Goal: Find specific page/section: Find specific page/section

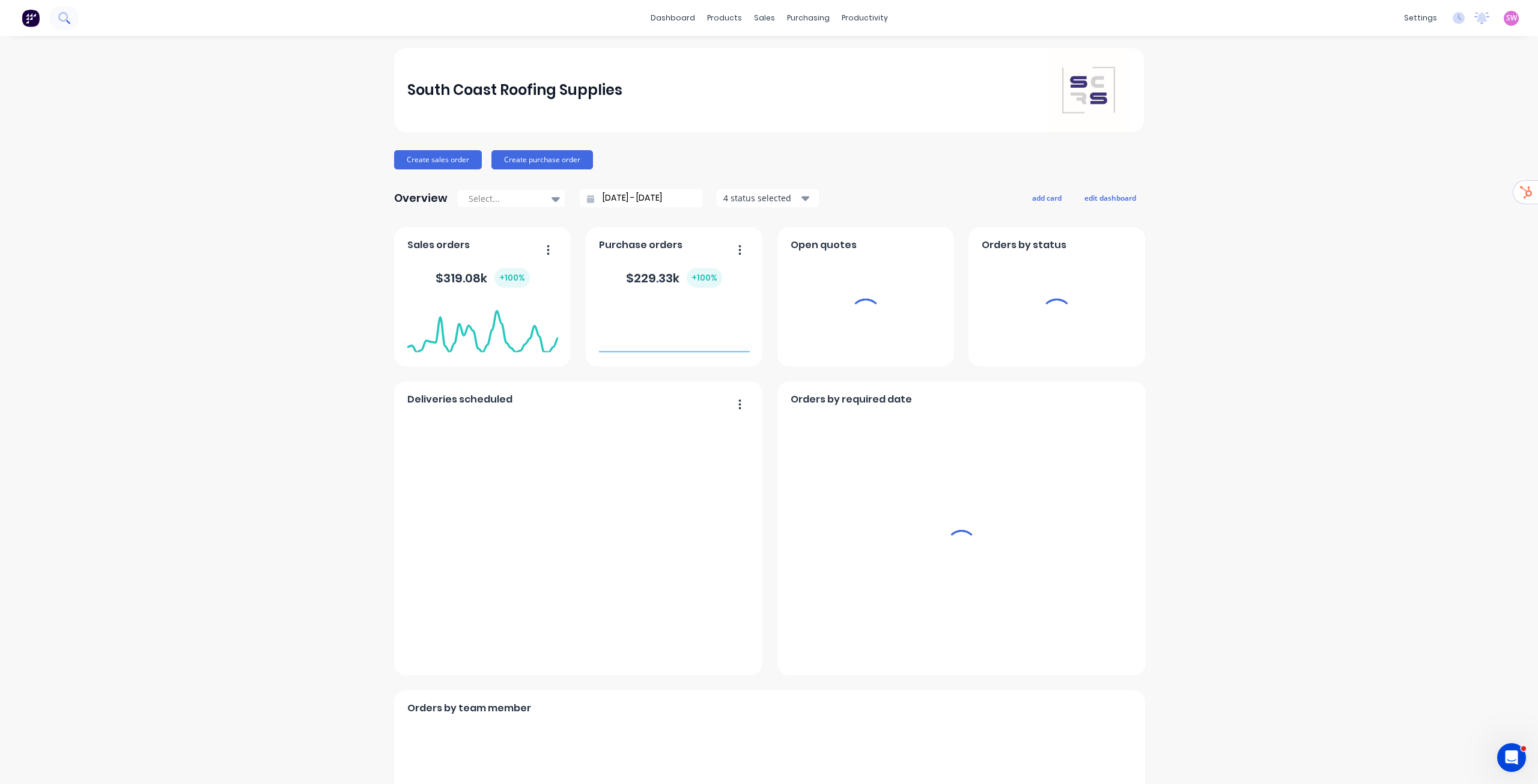
click at [64, 15] on icon at bounding box center [64, 18] width 11 height 11
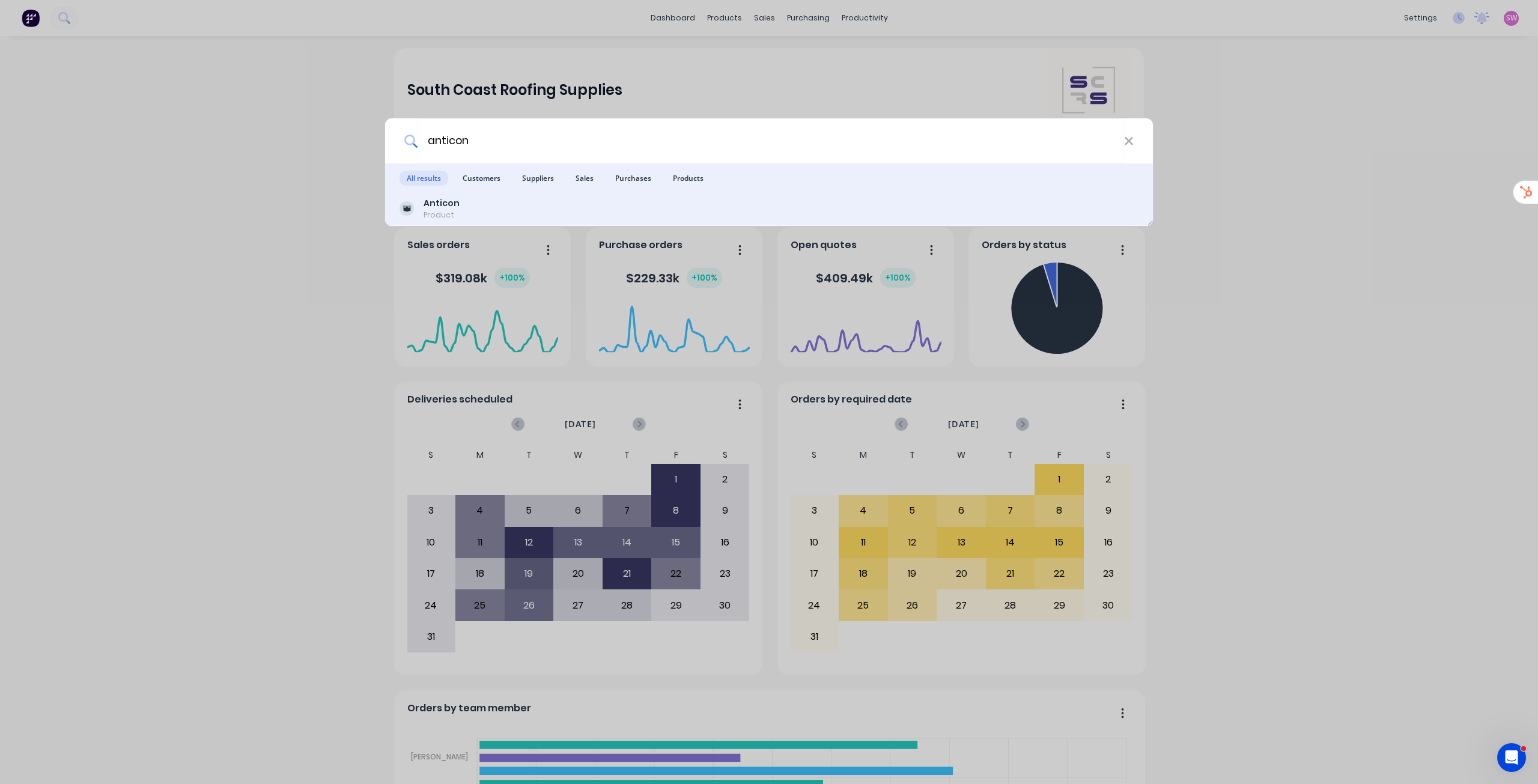
type input "anticon"
click at [462, 210] on div "Anticon Product" at bounding box center [768, 208] width 739 height 24
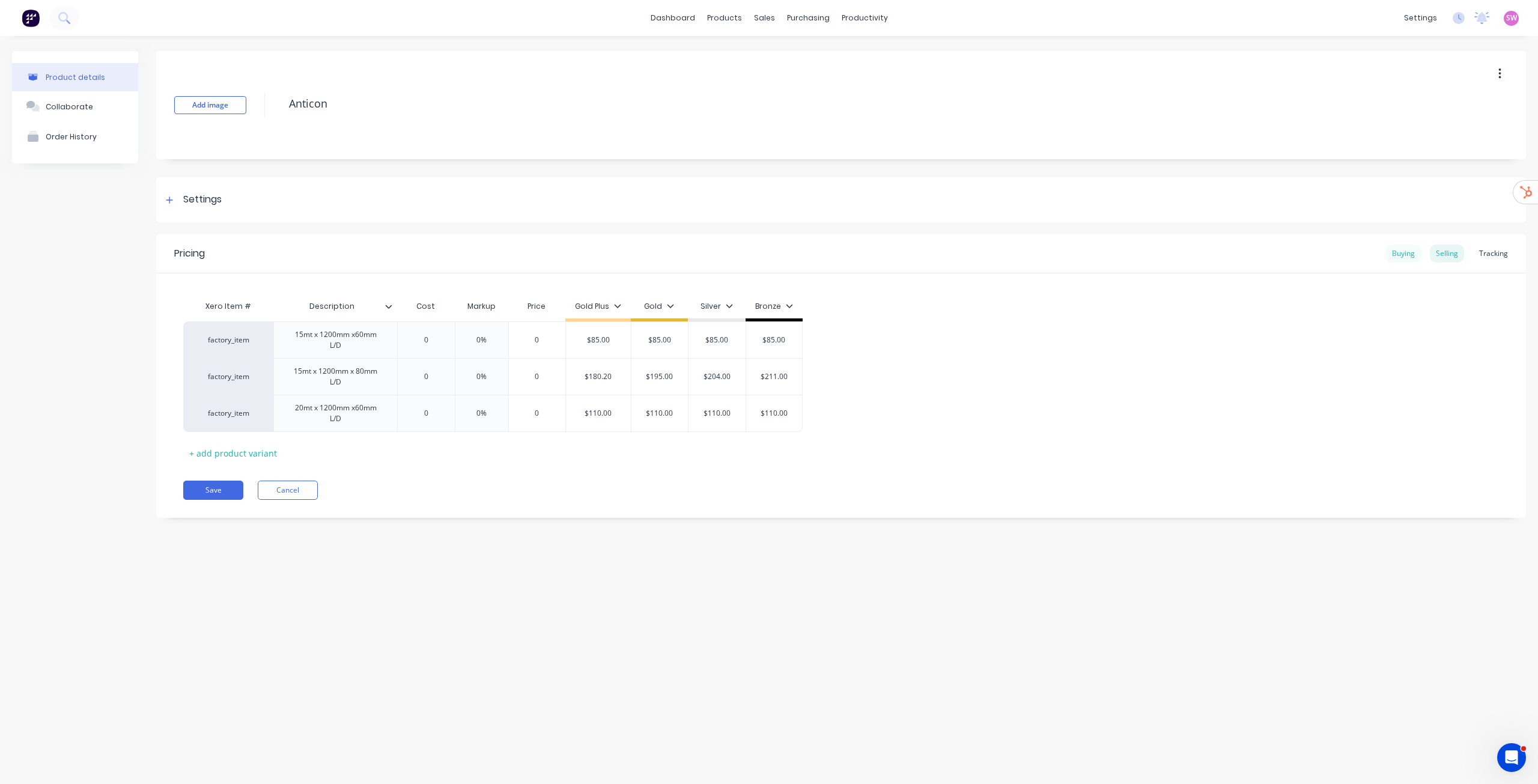
click at [1408, 256] on div "Buying" at bounding box center [1403, 253] width 35 height 18
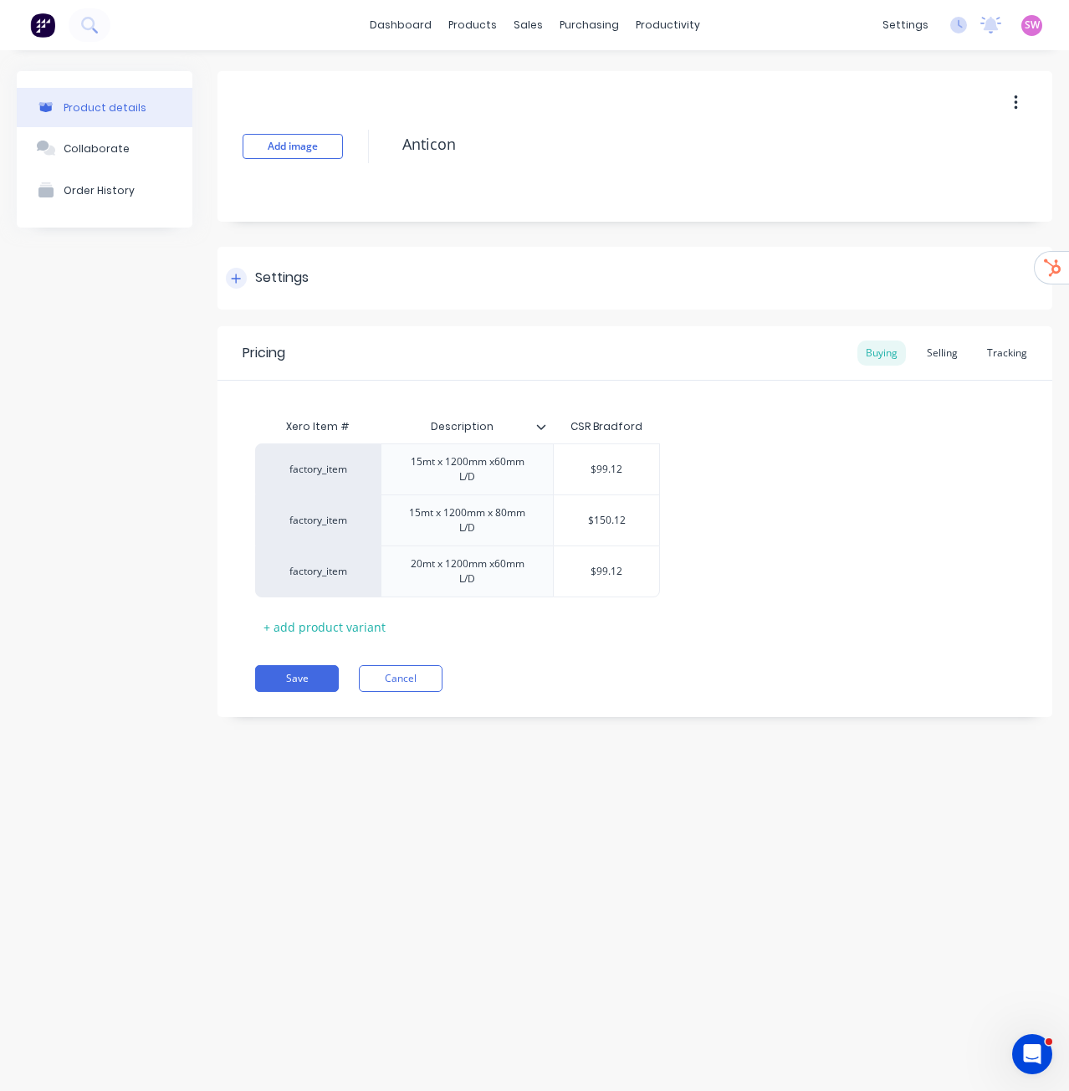
click at [243, 280] on div at bounding box center [236, 278] width 21 height 21
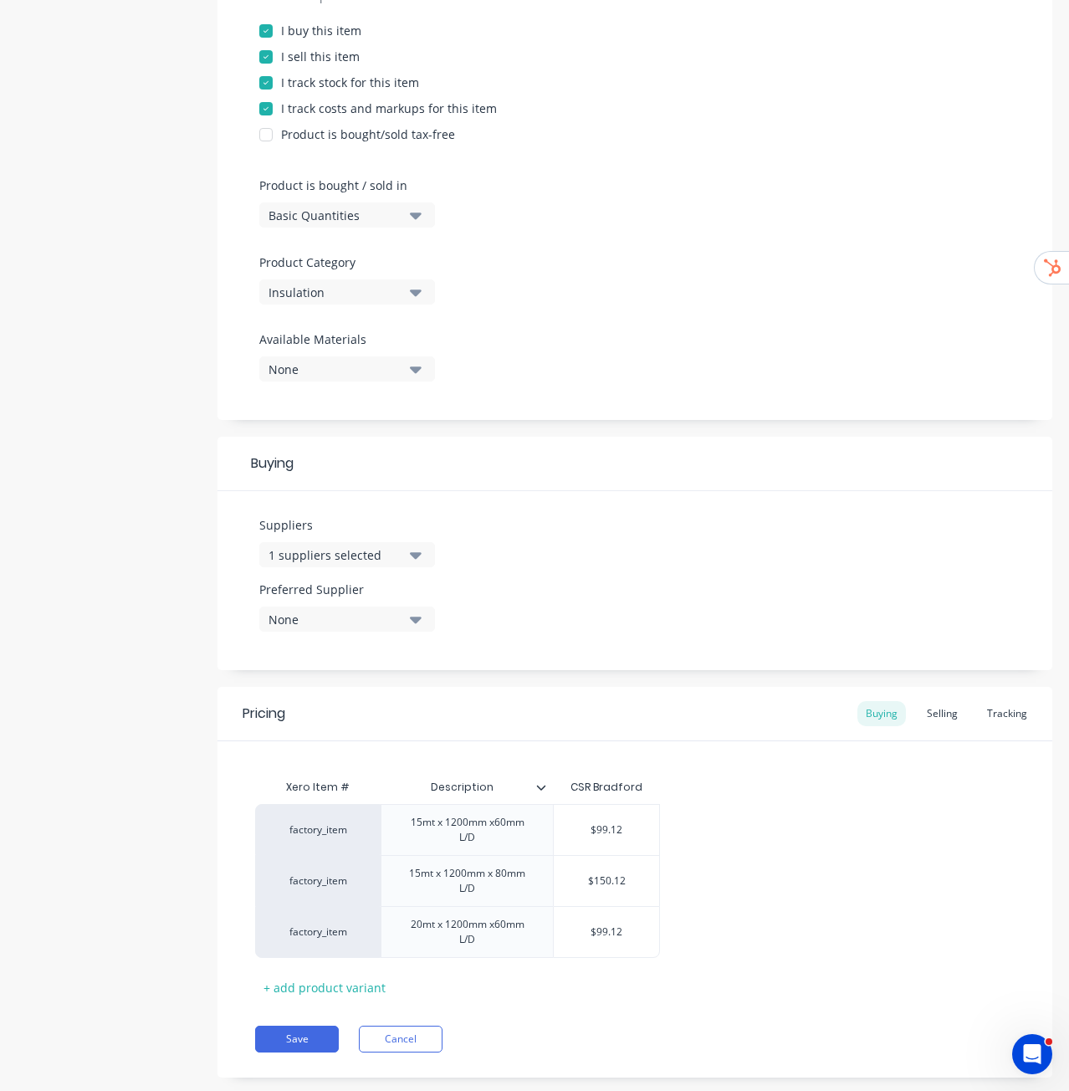
scroll to position [382, 0]
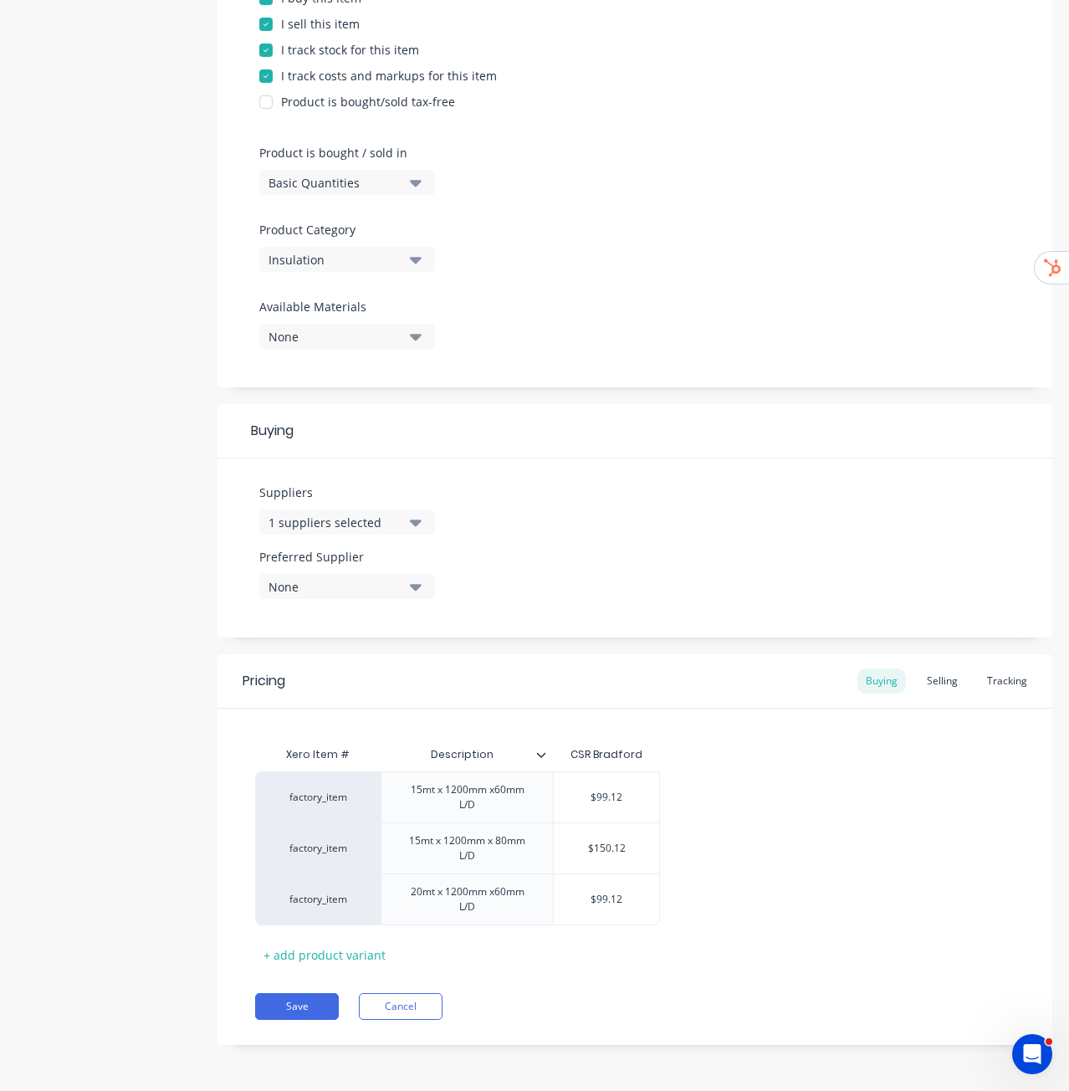
click at [861, 540] on div "Suppliers 1 suppliers selected Preferred Supplier None" at bounding box center [635, 547] width 835 height 179
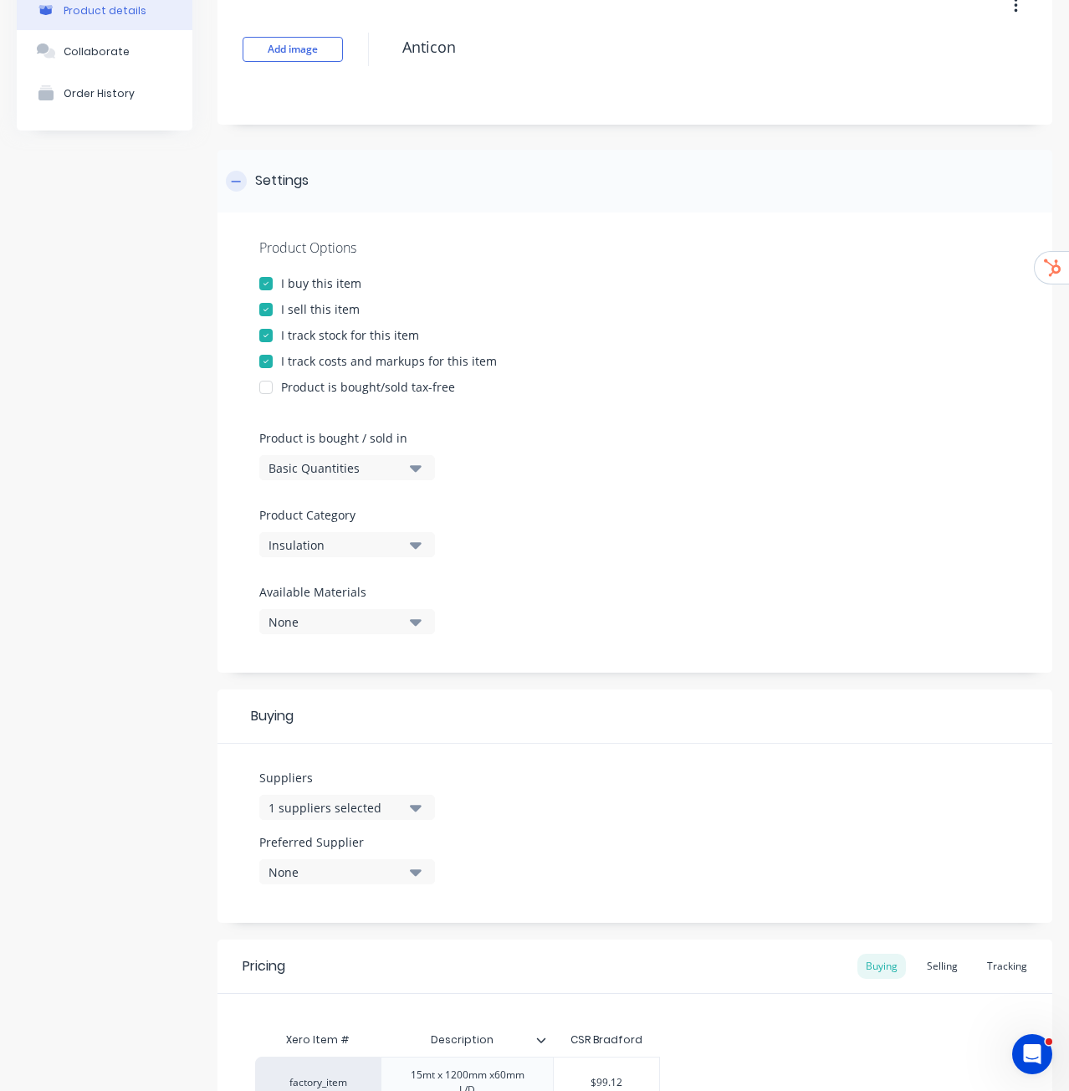
scroll to position [0, 0]
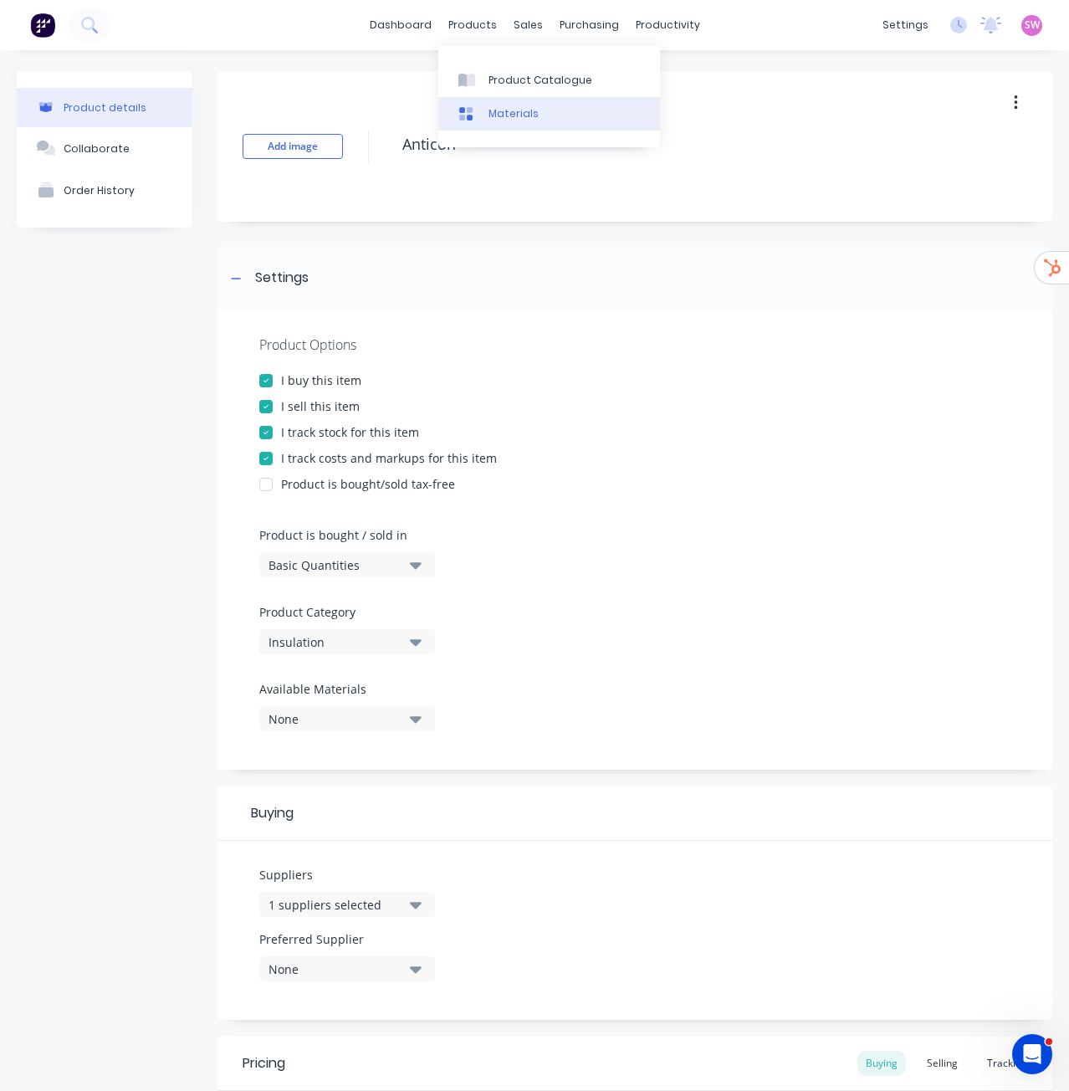
click at [531, 97] on link "Materials" at bounding box center [549, 113] width 222 height 33
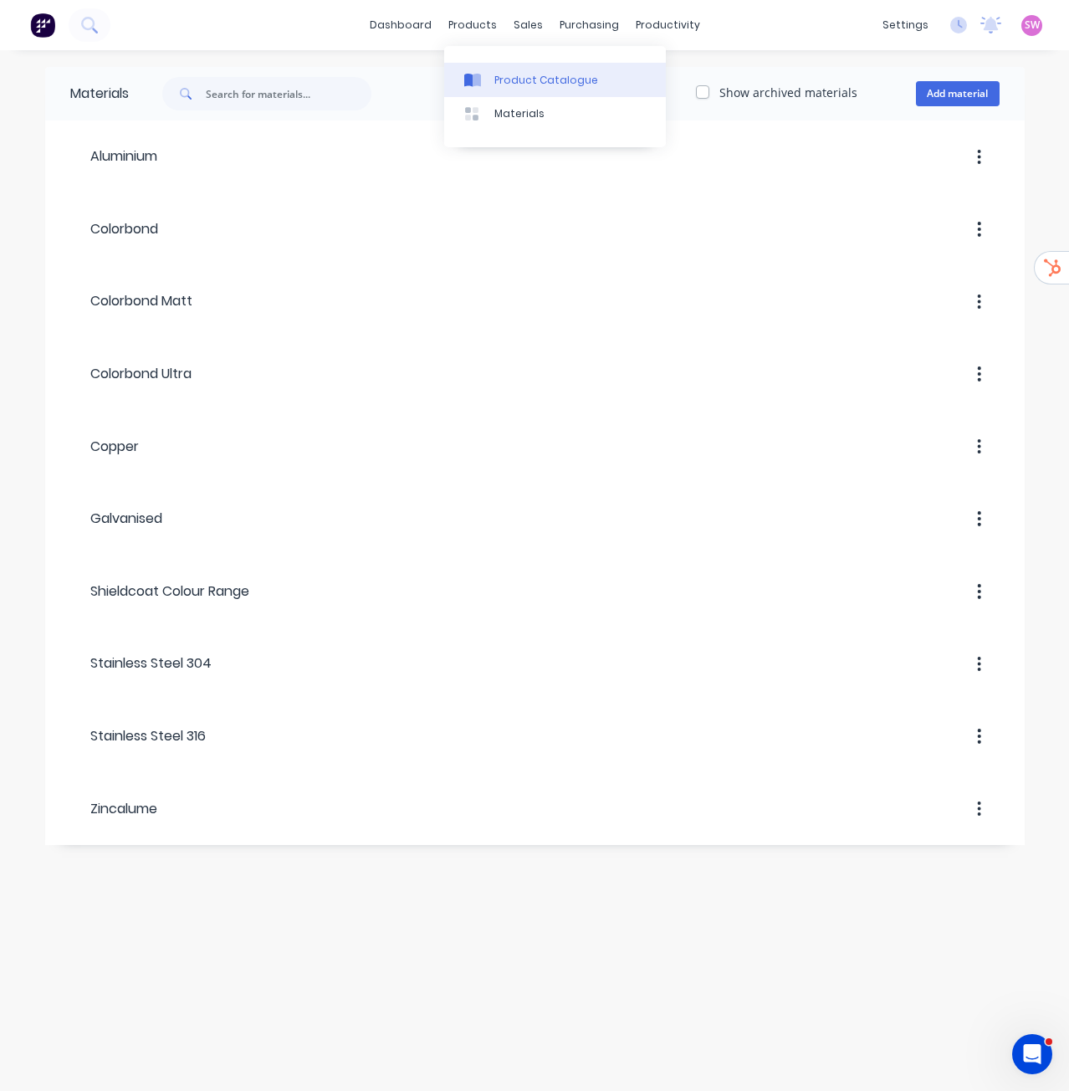
click at [515, 76] on div "Product Catalogue" at bounding box center [546, 80] width 104 height 15
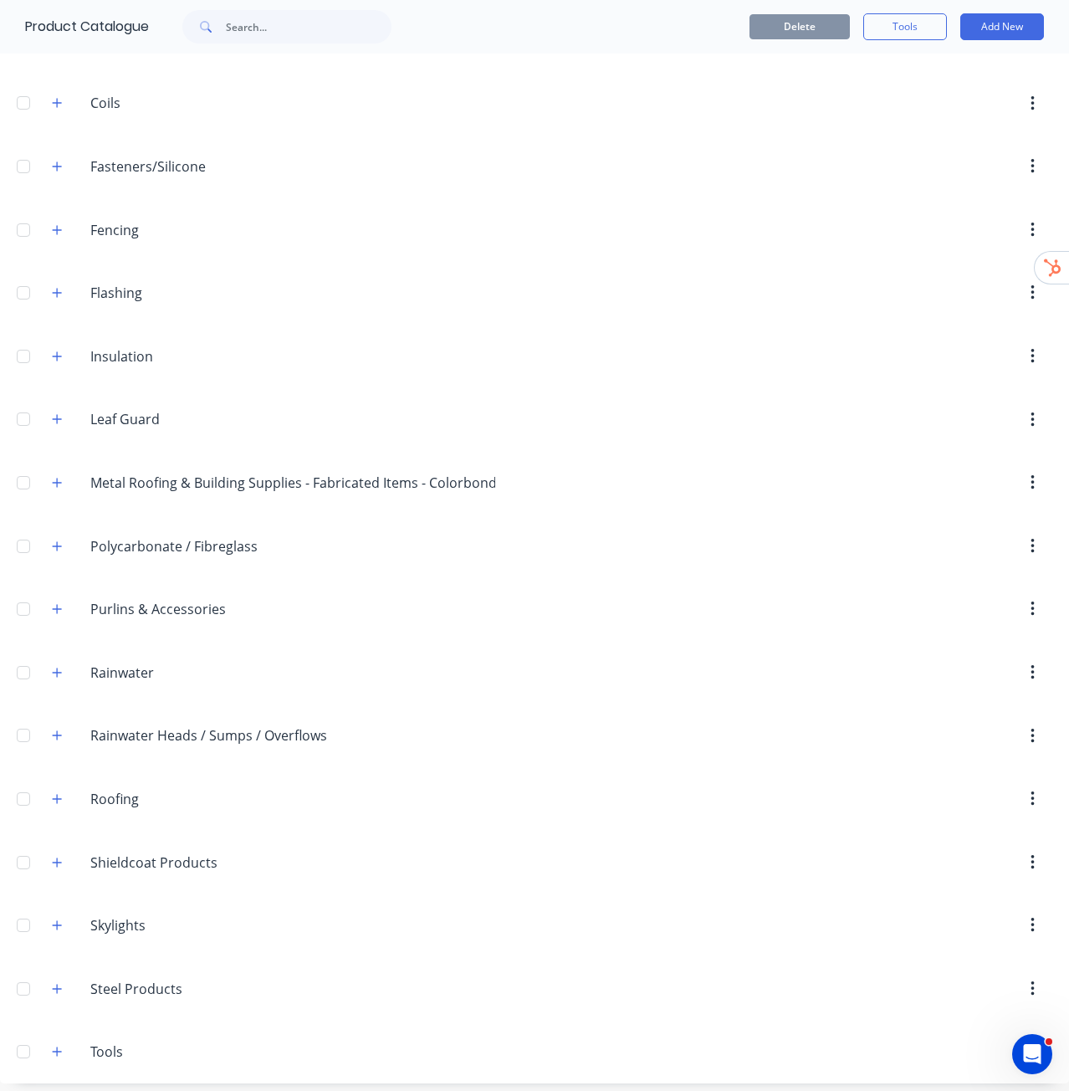
scroll to position [230, 0]
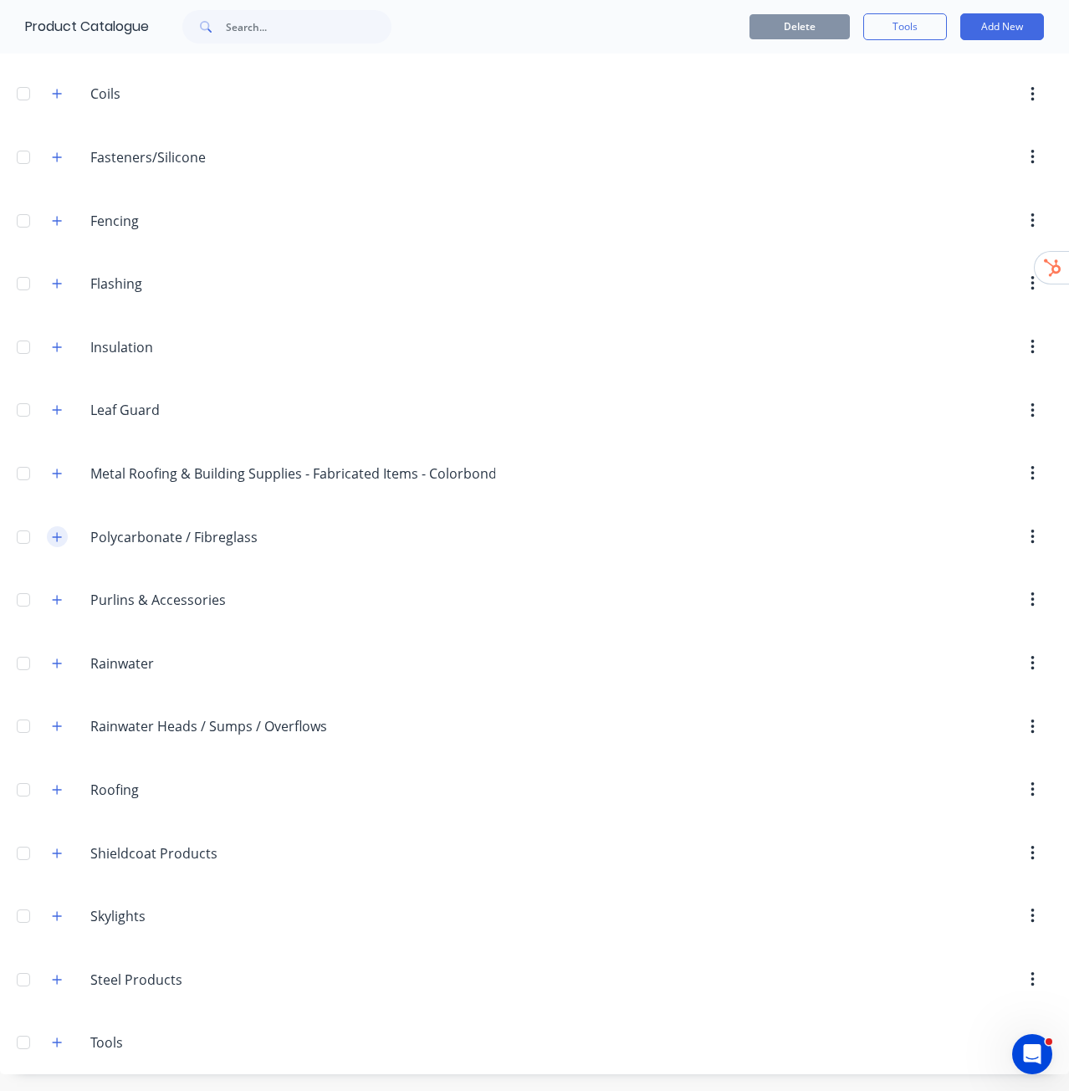
click at [60, 538] on icon "button" at bounding box center [57, 537] width 10 height 12
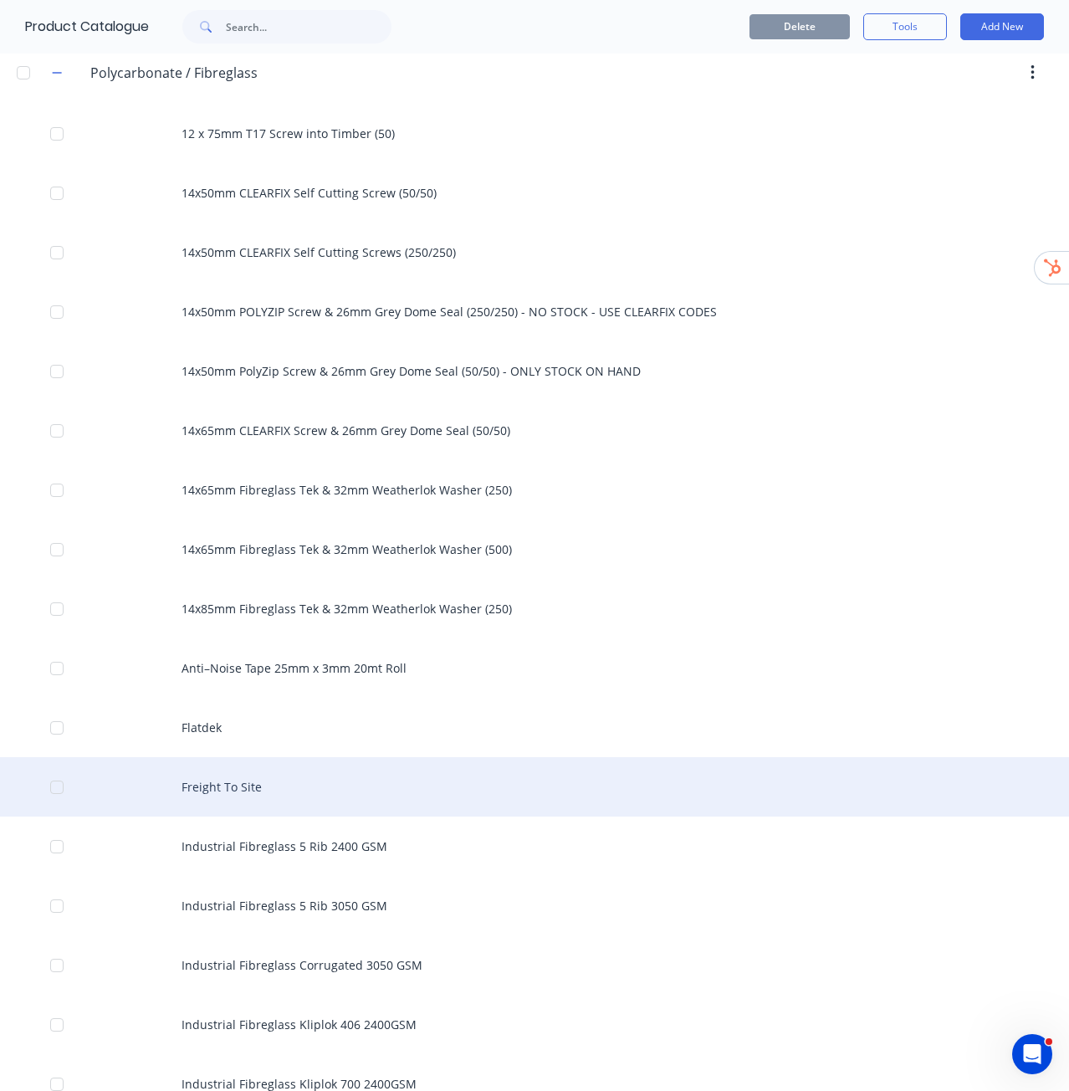
scroll to position [983, 0]
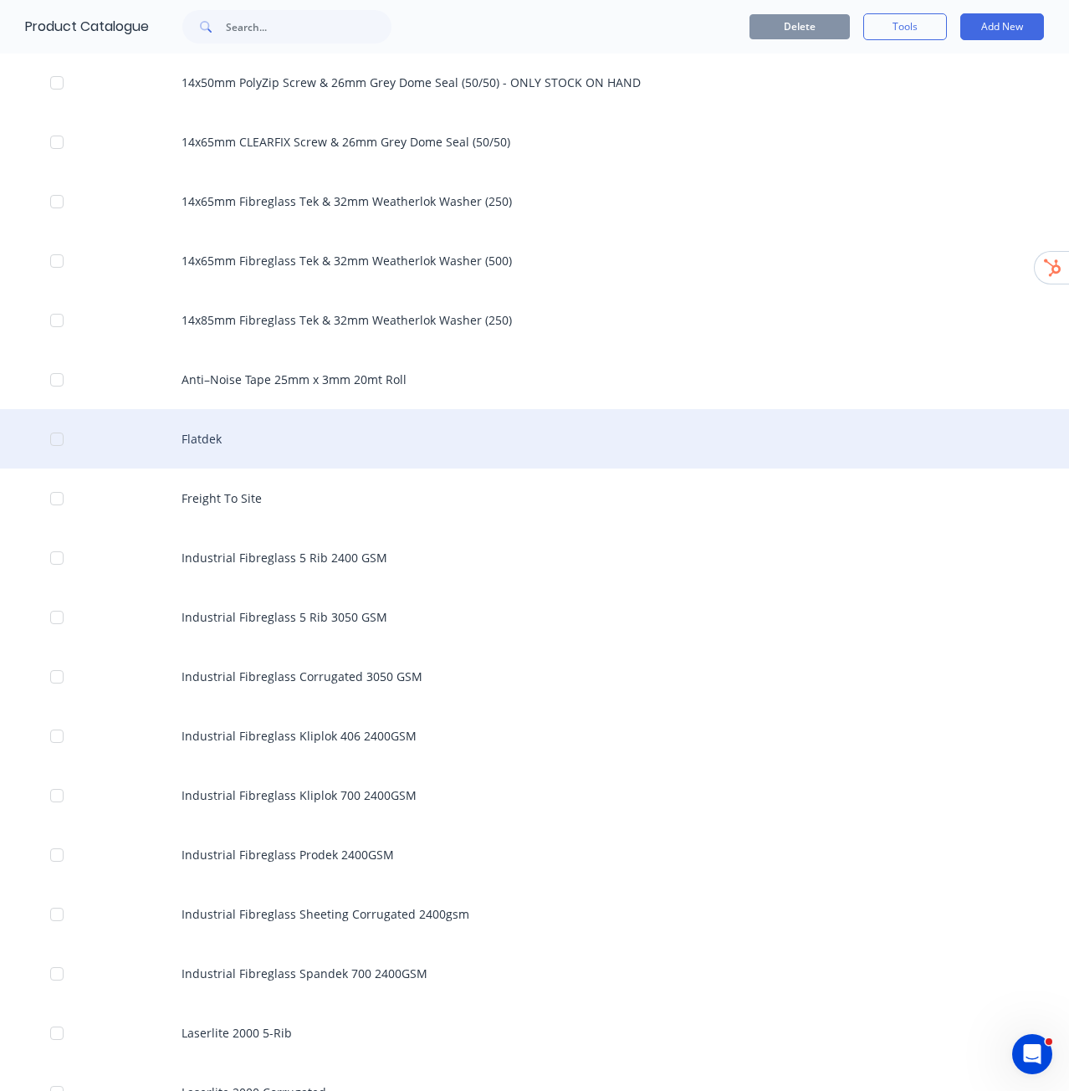
click at [301, 433] on div "Flatdek" at bounding box center [534, 438] width 1069 height 59
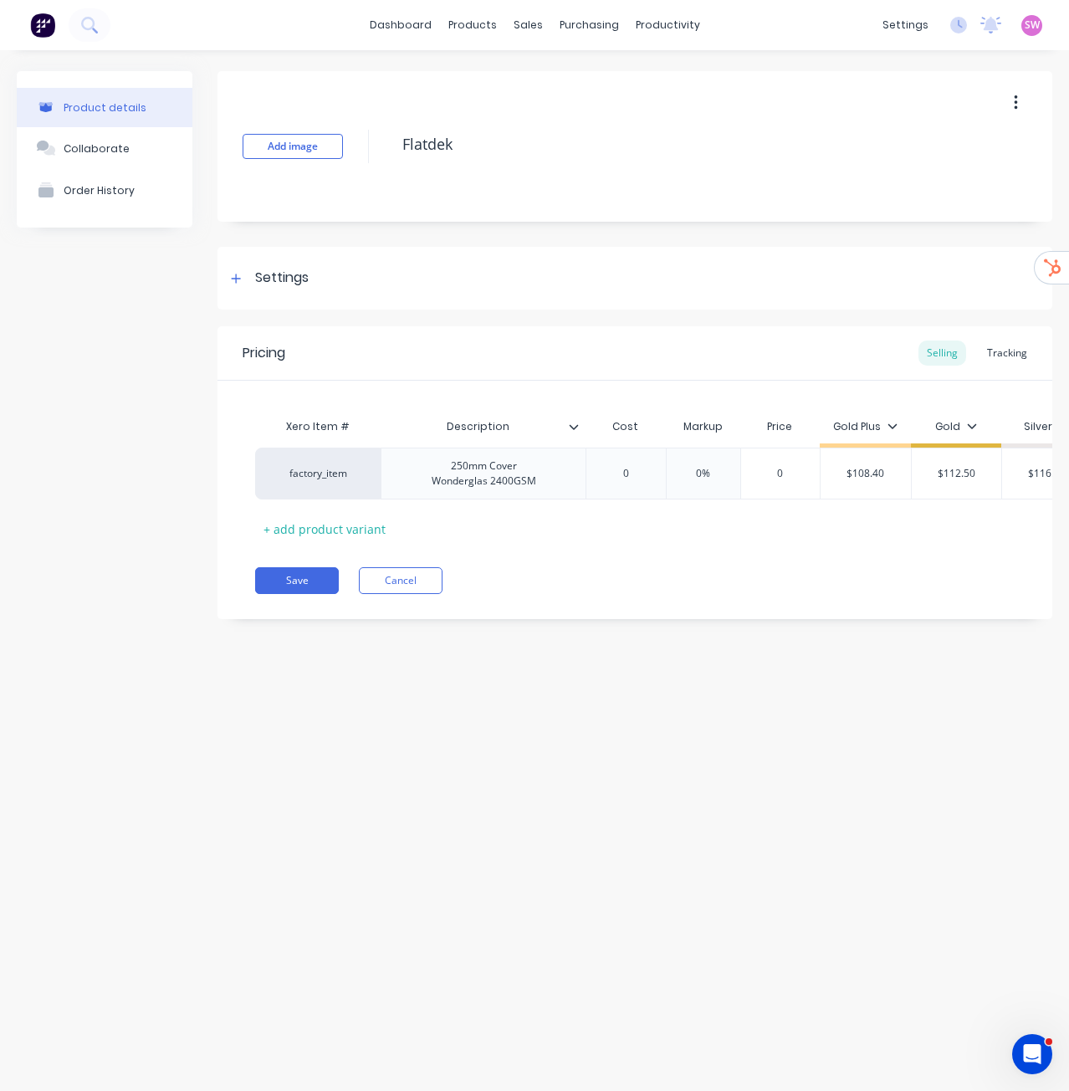
type textarea "x"
click at [271, 285] on div "Settings" at bounding box center [282, 278] width 54 height 21
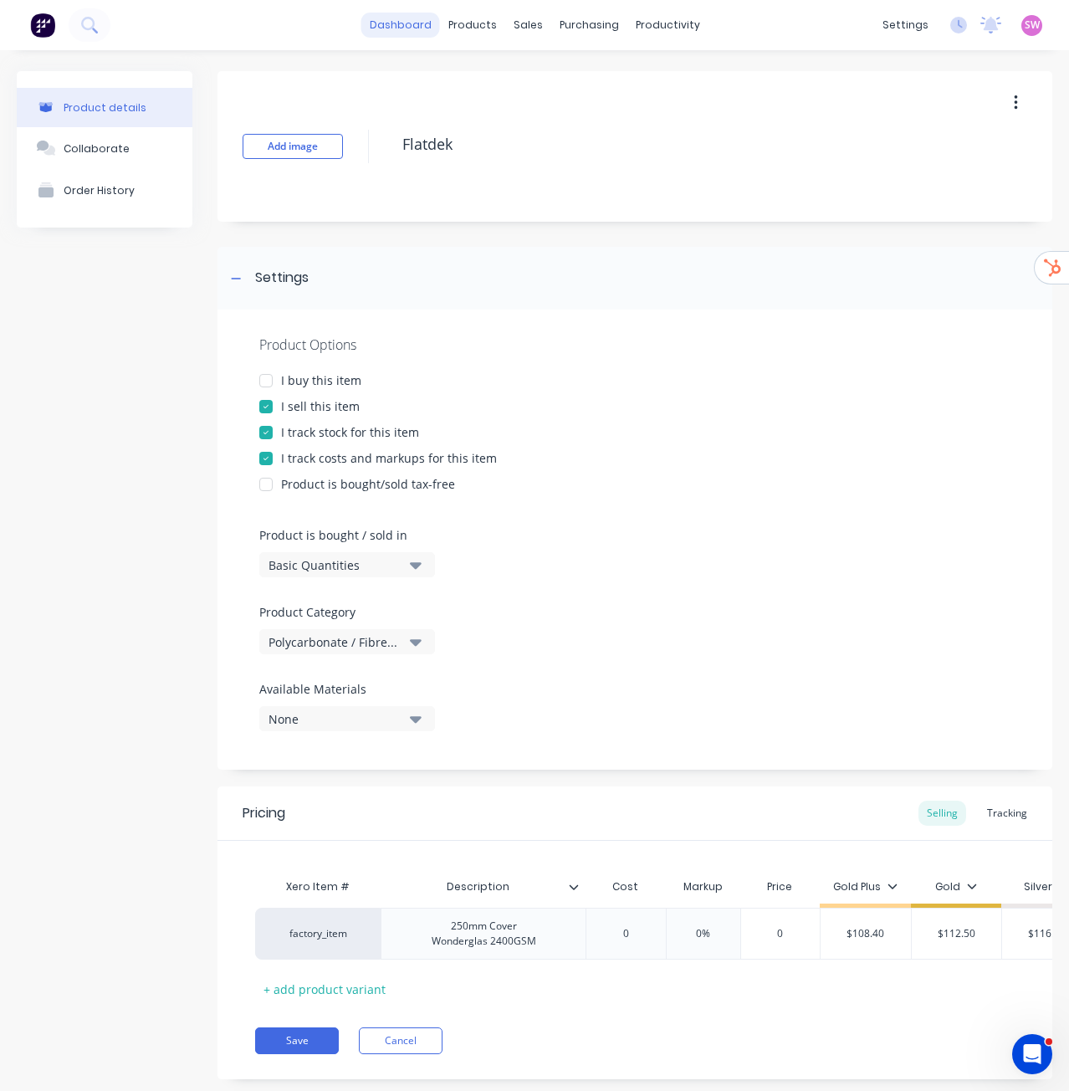
click at [422, 35] on link "dashboard" at bounding box center [400, 25] width 79 height 25
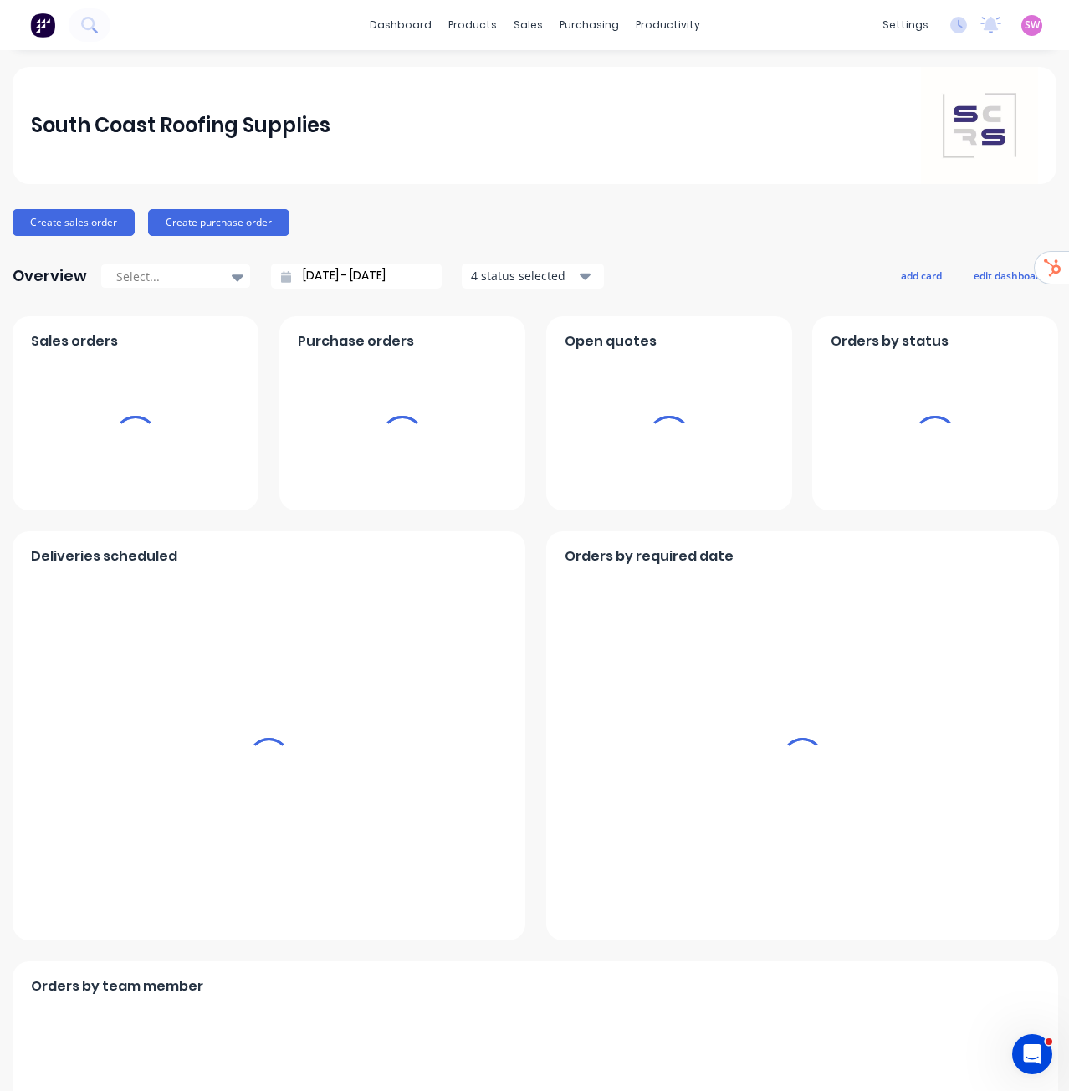
click at [1025, 23] on span "SW" at bounding box center [1032, 25] width 15 height 15
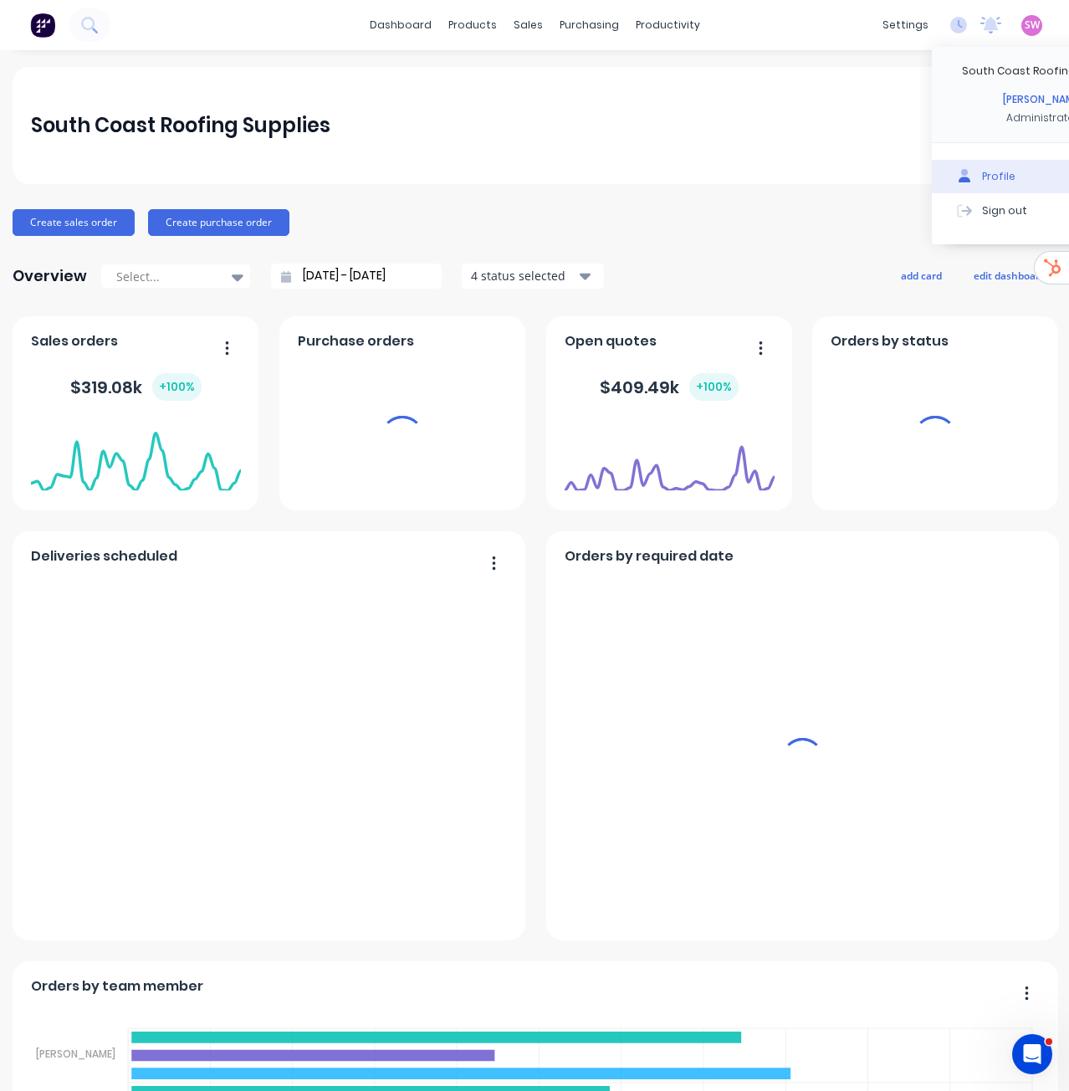
click at [967, 214] on button "Sign out" at bounding box center [1043, 209] width 222 height 33
